Goal: Information Seeking & Learning: Learn about a topic

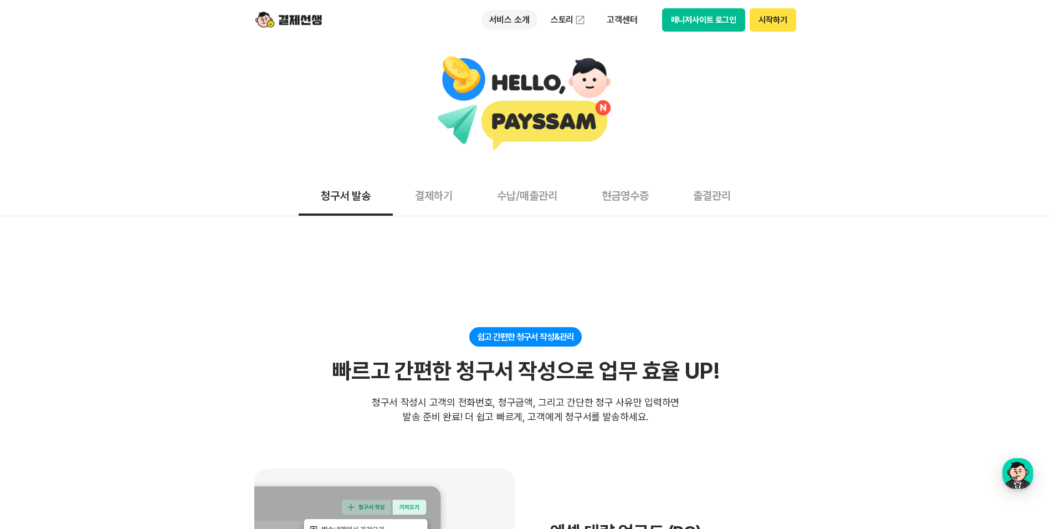
click at [513, 14] on p "서비스 소개" at bounding box center [510, 20] width 56 height 20
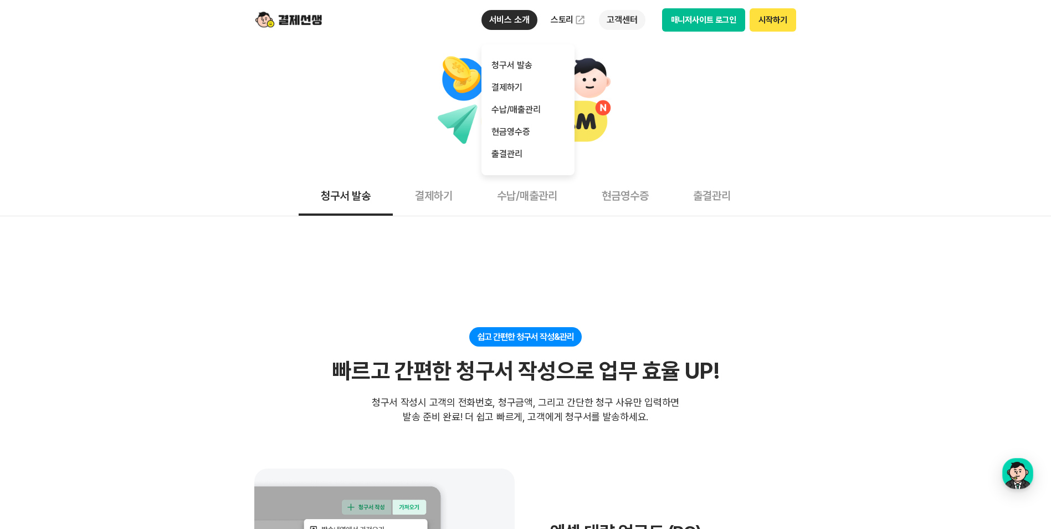
click at [624, 17] on p "고객센터" at bounding box center [622, 20] width 46 height 20
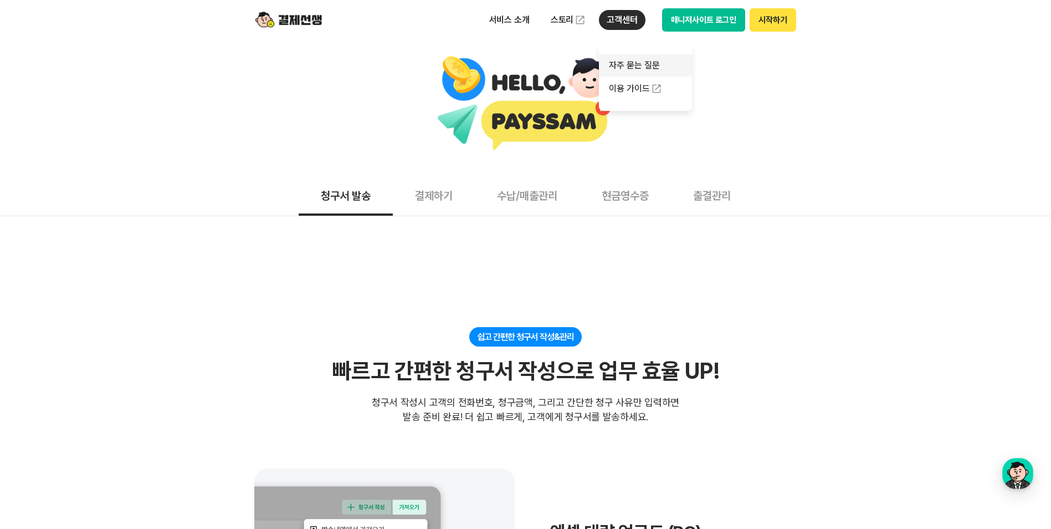
click at [625, 65] on link "자주 묻는 질문" at bounding box center [645, 65] width 93 height 22
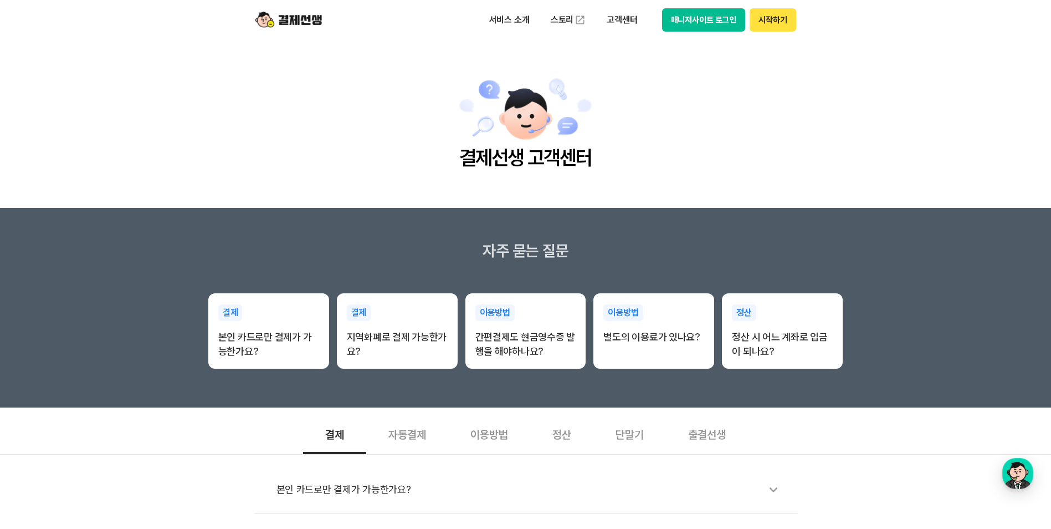
scroll to position [55, 0]
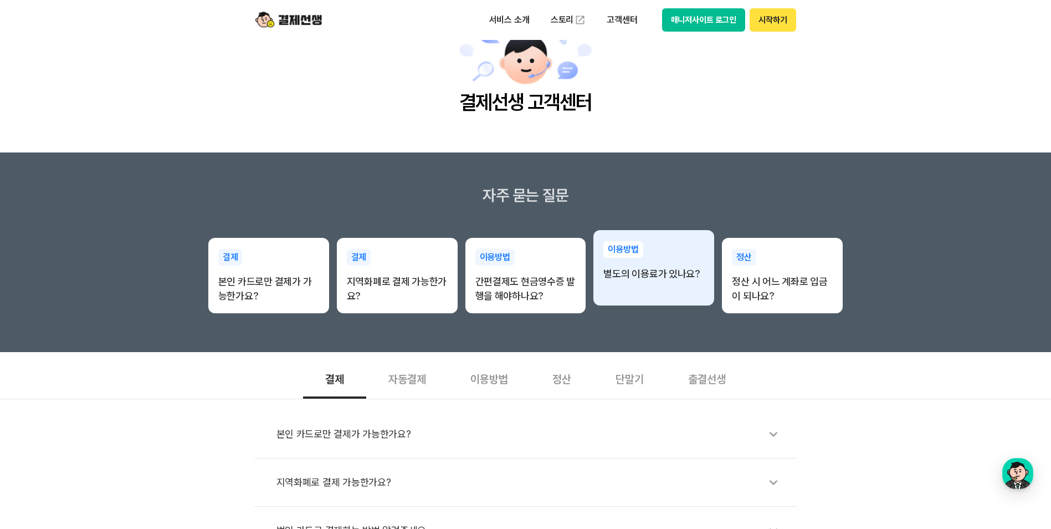
click at [628, 272] on p "별도의 이용료가 있나요?" at bounding box center [654, 274] width 101 height 14
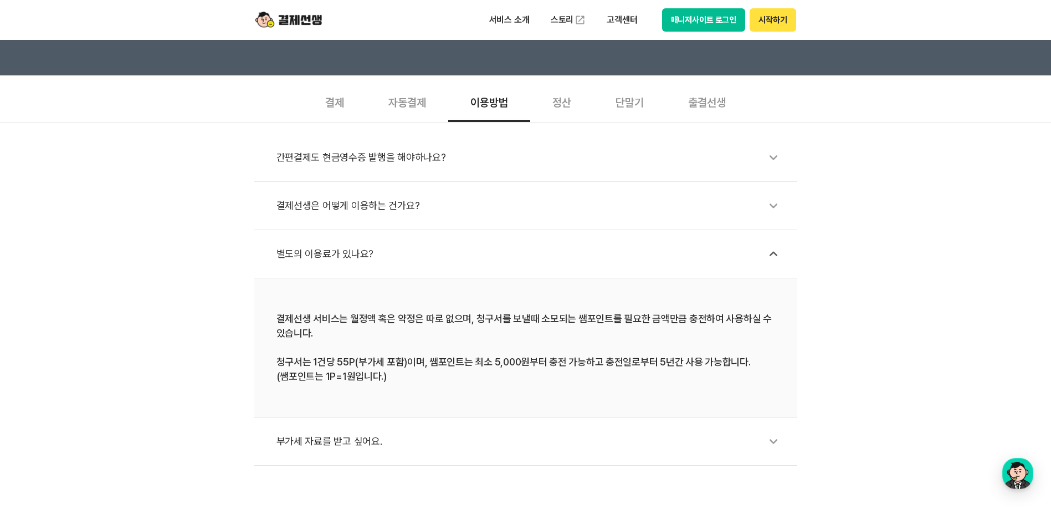
scroll to position [333, 0]
click at [769, 440] on icon at bounding box center [773, 440] width 25 height 25
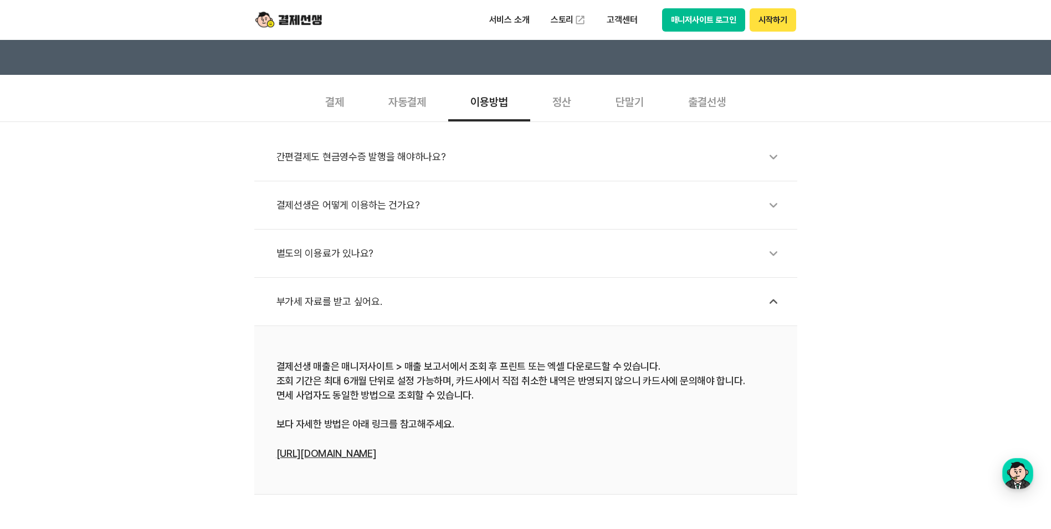
click at [565, 100] on div "정산" at bounding box center [561, 100] width 63 height 41
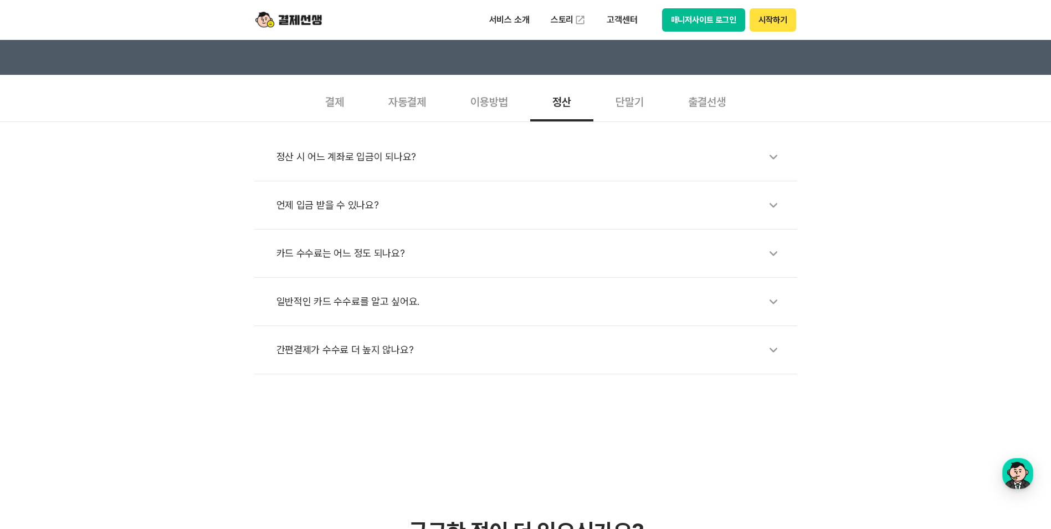
click at [775, 157] on icon at bounding box center [773, 156] width 25 height 25
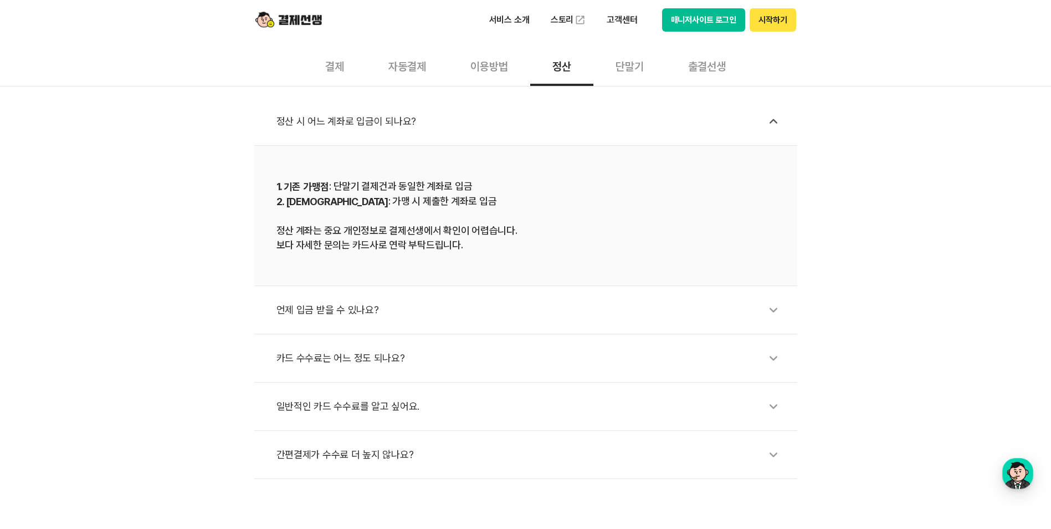
scroll to position [388, 0]
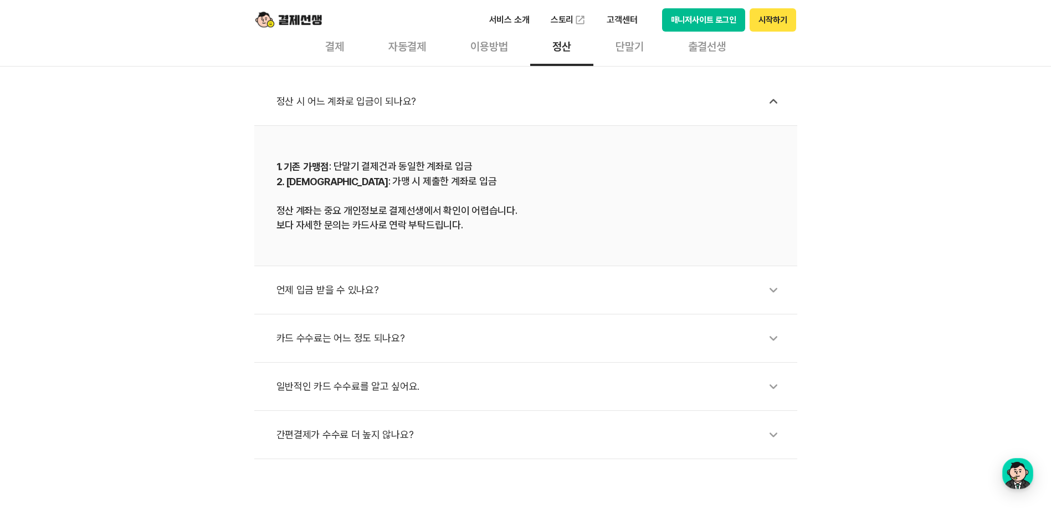
click at [771, 293] on icon at bounding box center [773, 289] width 25 height 25
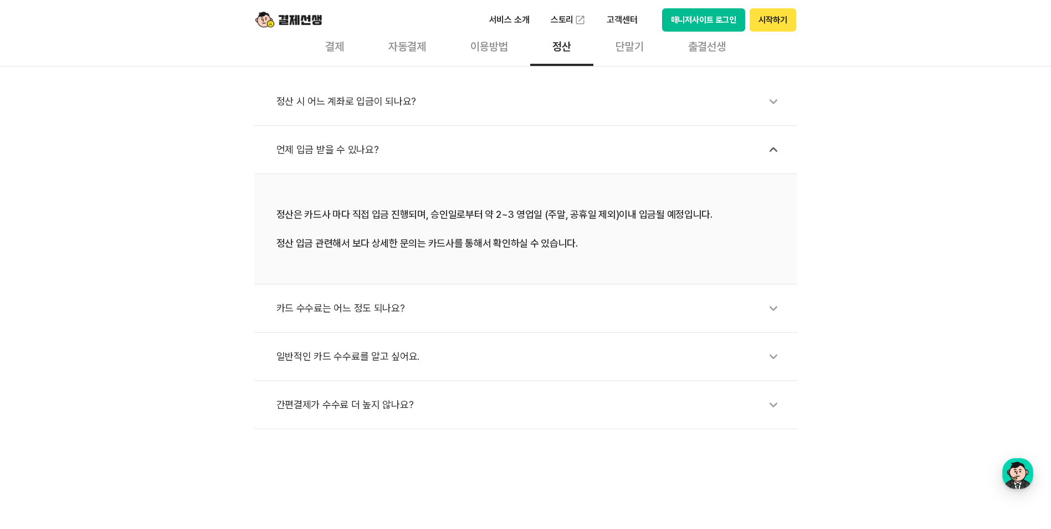
click at [770, 305] on icon at bounding box center [773, 307] width 25 height 25
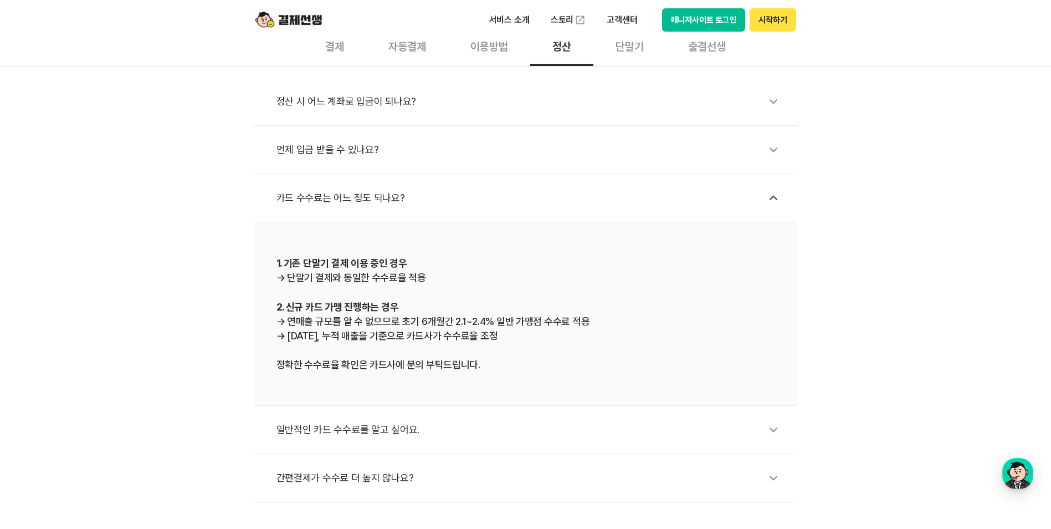
scroll to position [443, 0]
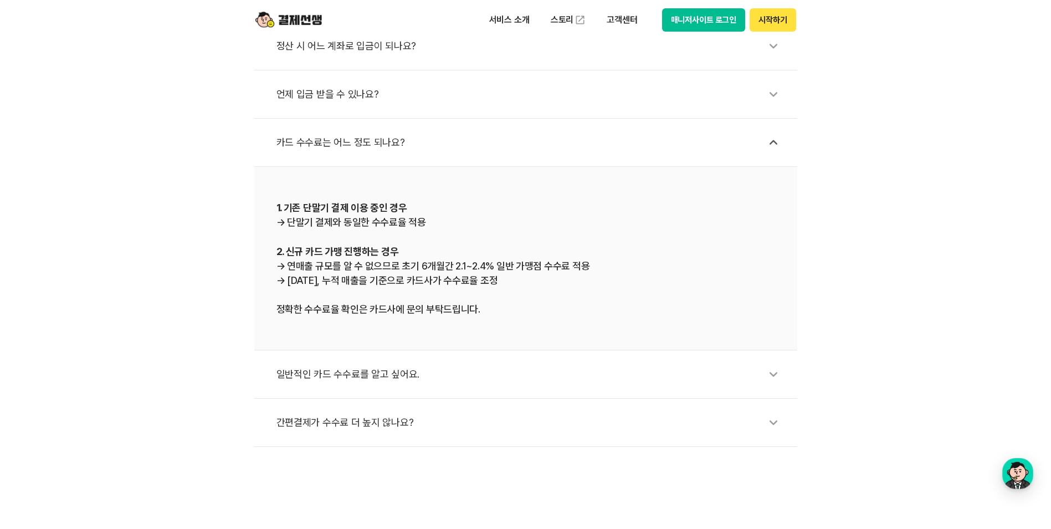
click at [776, 373] on icon at bounding box center [773, 373] width 25 height 25
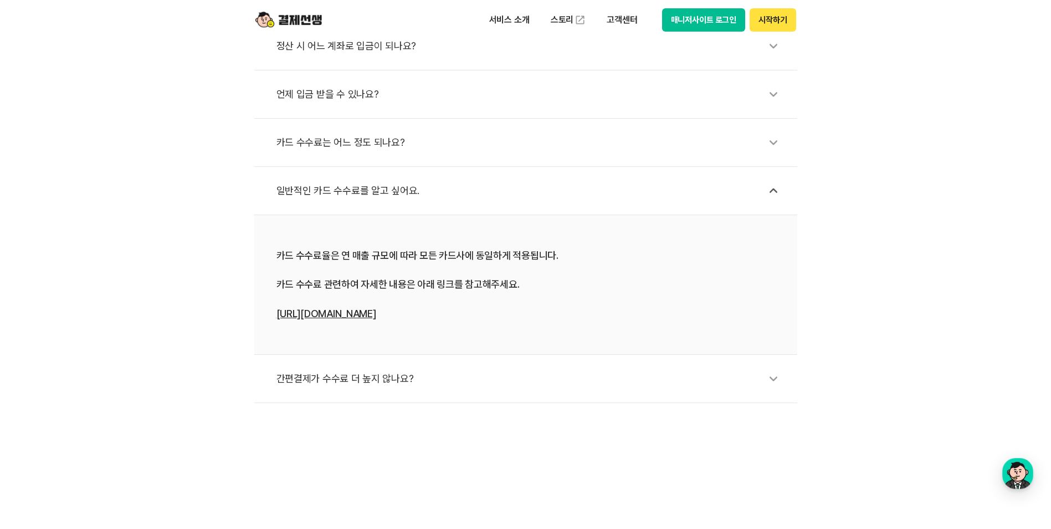
click at [770, 379] on icon at bounding box center [773, 378] width 25 height 25
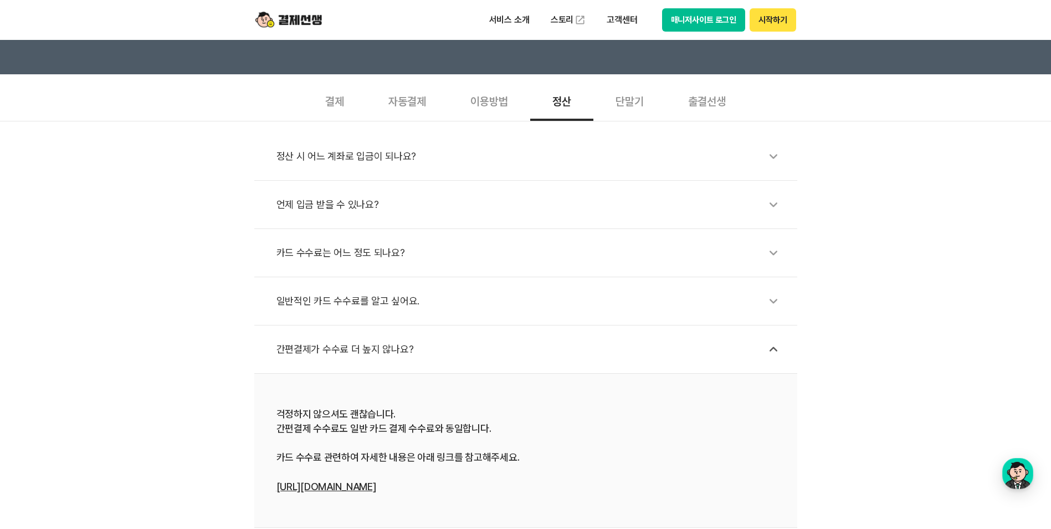
scroll to position [166, 0]
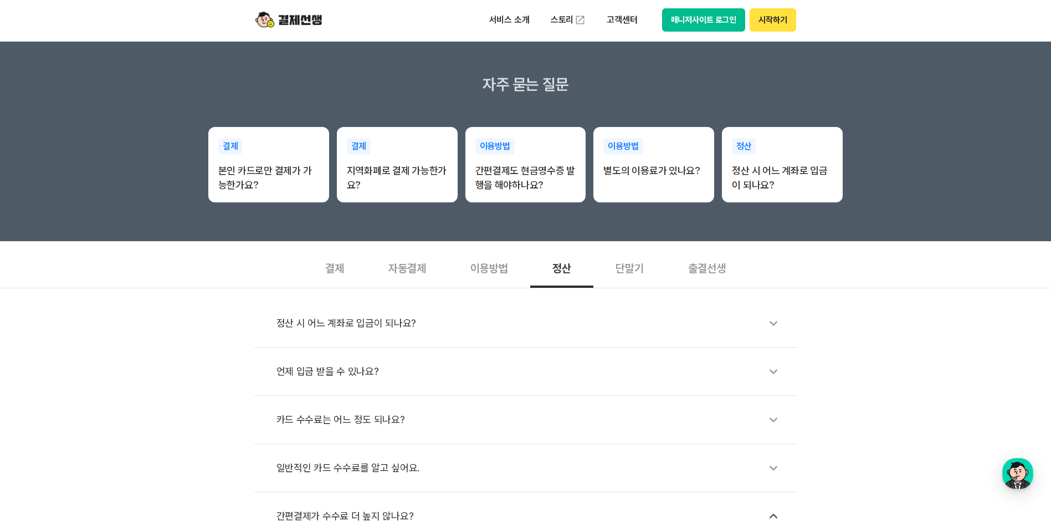
click at [635, 269] on div "단말기" at bounding box center [630, 267] width 73 height 41
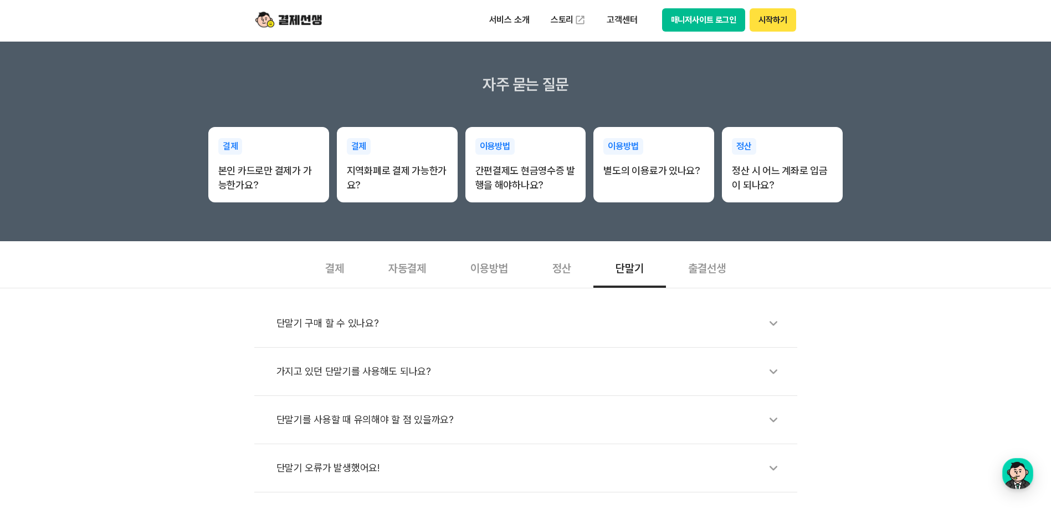
click at [774, 323] on icon at bounding box center [773, 322] width 25 height 25
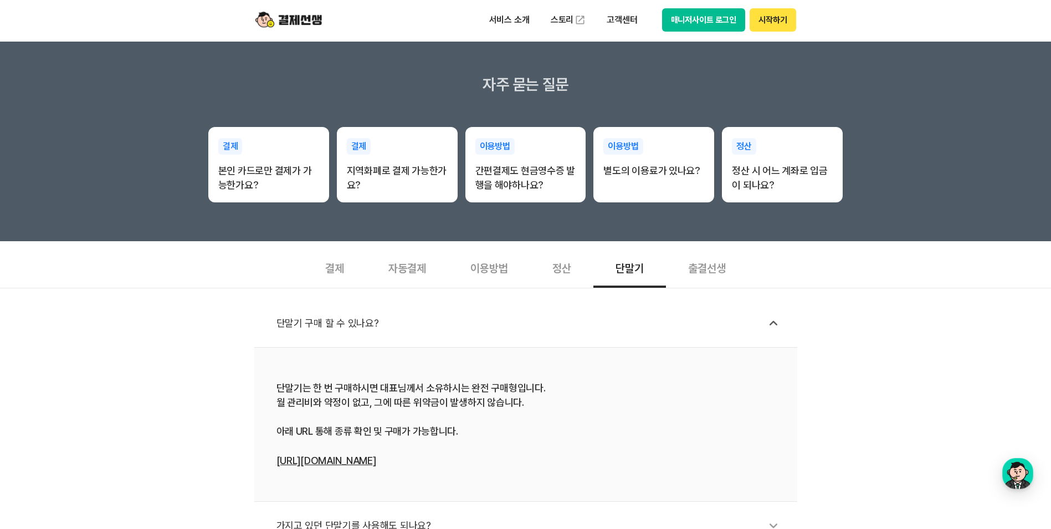
click at [705, 267] on div "출결선생" at bounding box center [707, 267] width 82 height 41
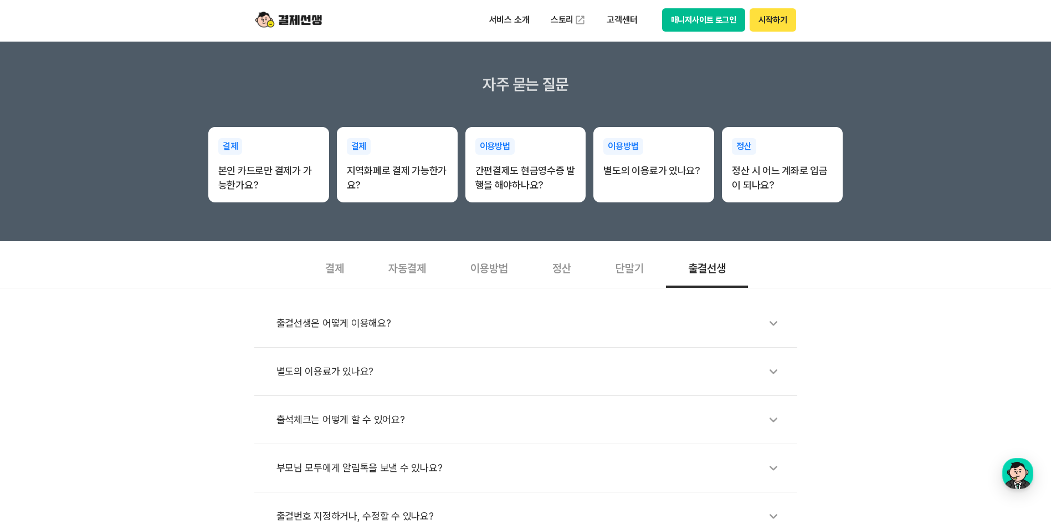
click at [774, 321] on icon at bounding box center [773, 322] width 25 height 25
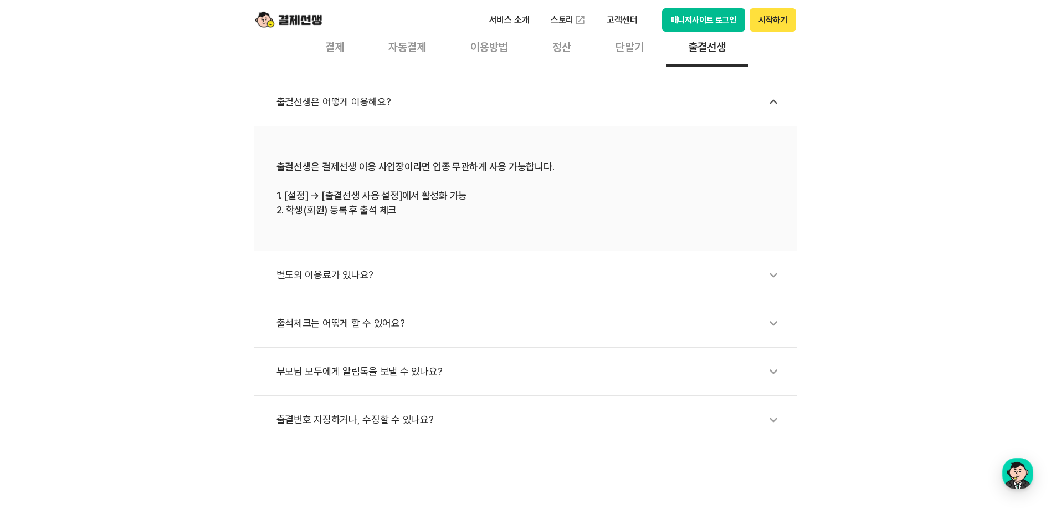
scroll to position [388, 0]
click at [771, 272] on icon at bounding box center [773, 274] width 25 height 25
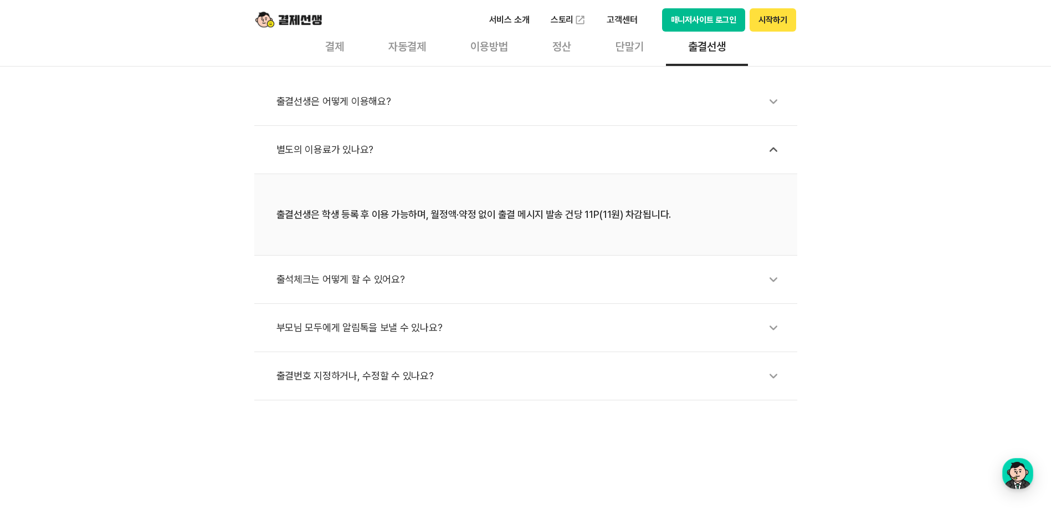
click at [408, 48] on div "자동결제" at bounding box center [407, 45] width 82 height 41
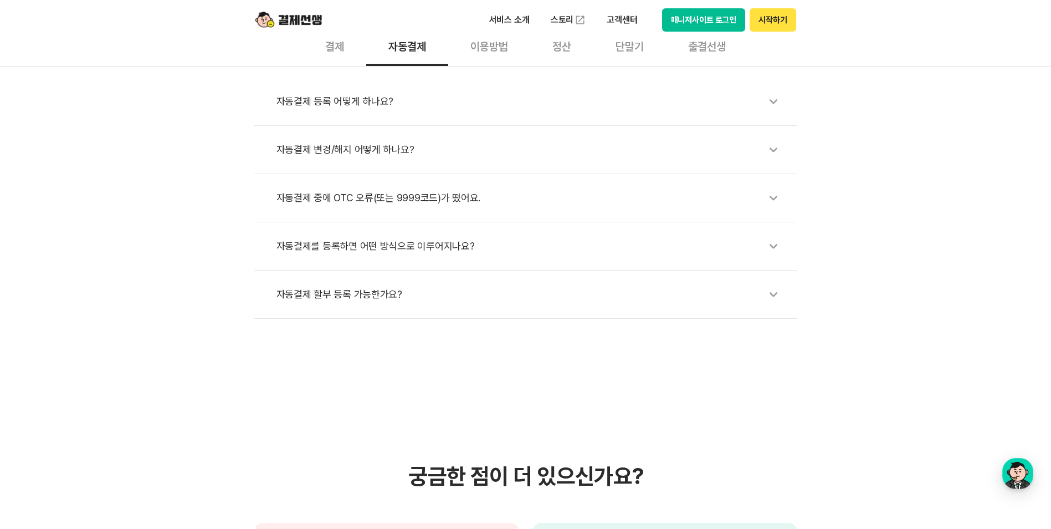
click at [336, 44] on div "결제" at bounding box center [334, 45] width 63 height 41
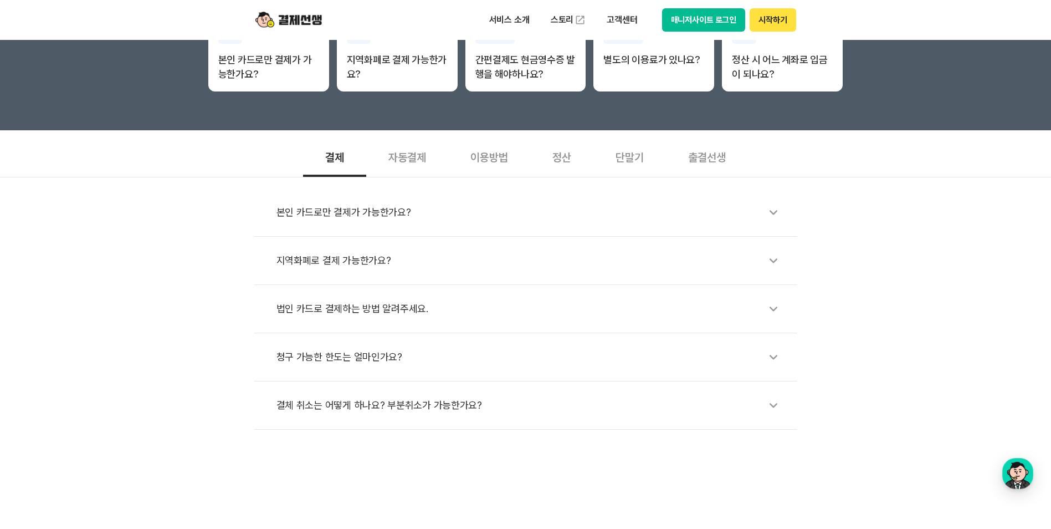
scroll to position [166, 0]
